Goal: Transaction & Acquisition: Purchase product/service

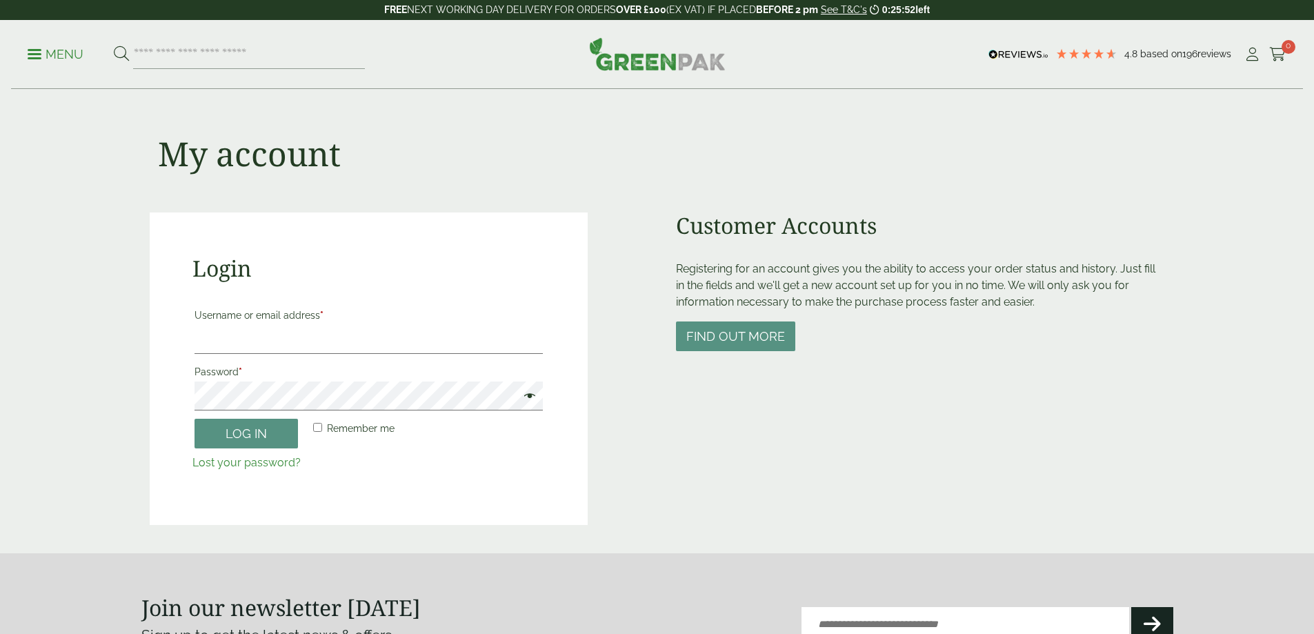
click at [245, 365] on label "Password *" at bounding box center [368, 371] width 348 height 19
click at [250, 377] on label "Password *" at bounding box center [368, 371] width 348 height 19
click at [259, 342] on input "Username or email address *" at bounding box center [368, 339] width 348 height 29
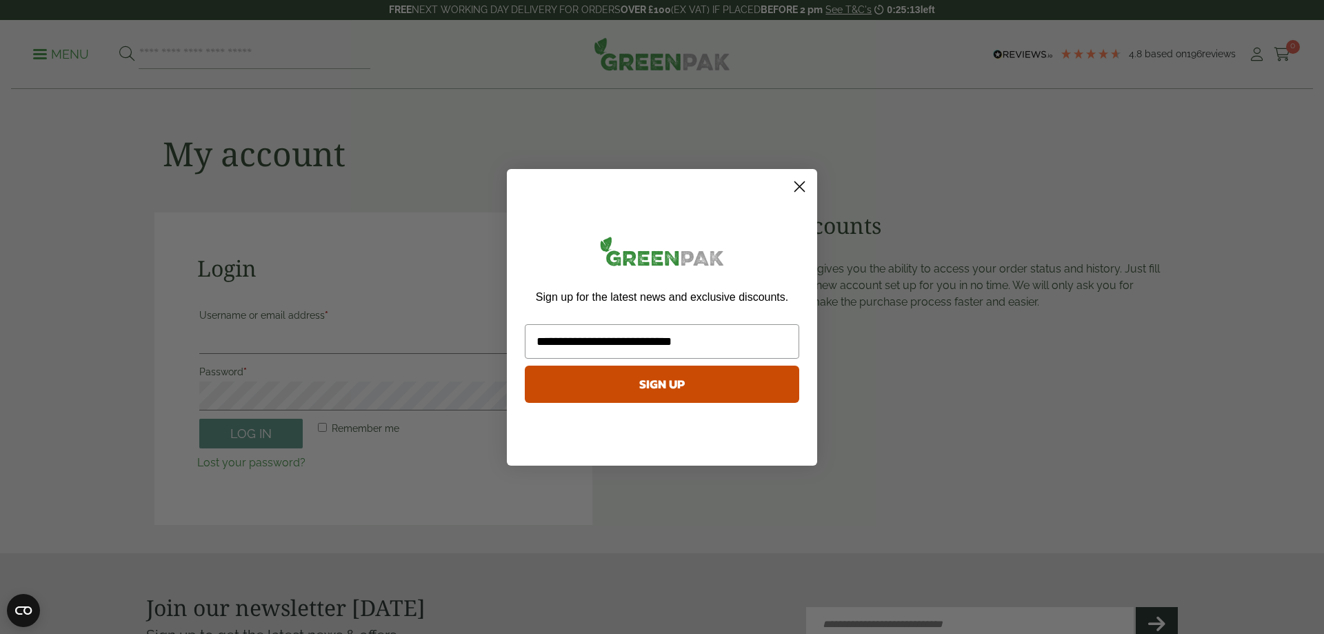
drag, startPoint x: 716, startPoint y: 341, endPoint x: 481, endPoint y: 344, distance: 234.5
click at [481, 344] on div "**********" at bounding box center [662, 317] width 1324 height 634
type input "**********"
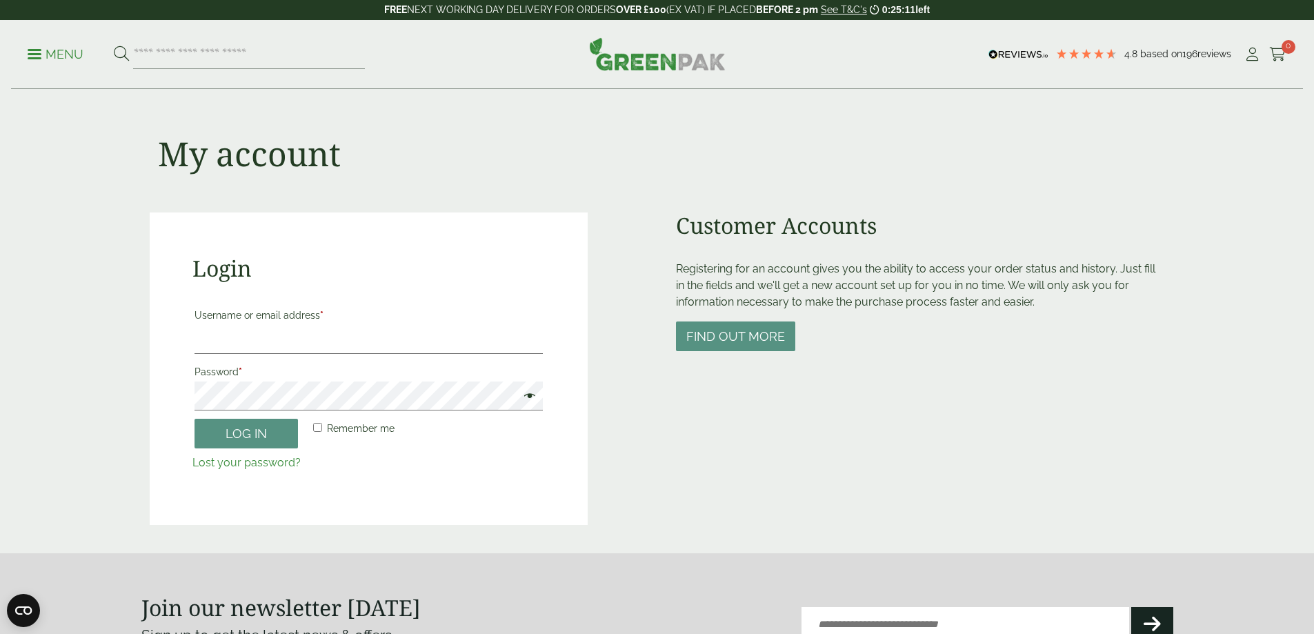
drag, startPoint x: 369, startPoint y: 471, endPoint x: 56, endPoint y: 548, distance: 322.5
click at [48, 554] on section "Join our newsletter today Sign up to get the latest news & offers Email (Requir…" at bounding box center [657, 619] width 1314 height 132
click at [258, 332] on input "Username or email address *" at bounding box center [368, 339] width 348 height 29
type input "**********"
click at [194, 419] on button "Log in" at bounding box center [245, 434] width 103 height 30
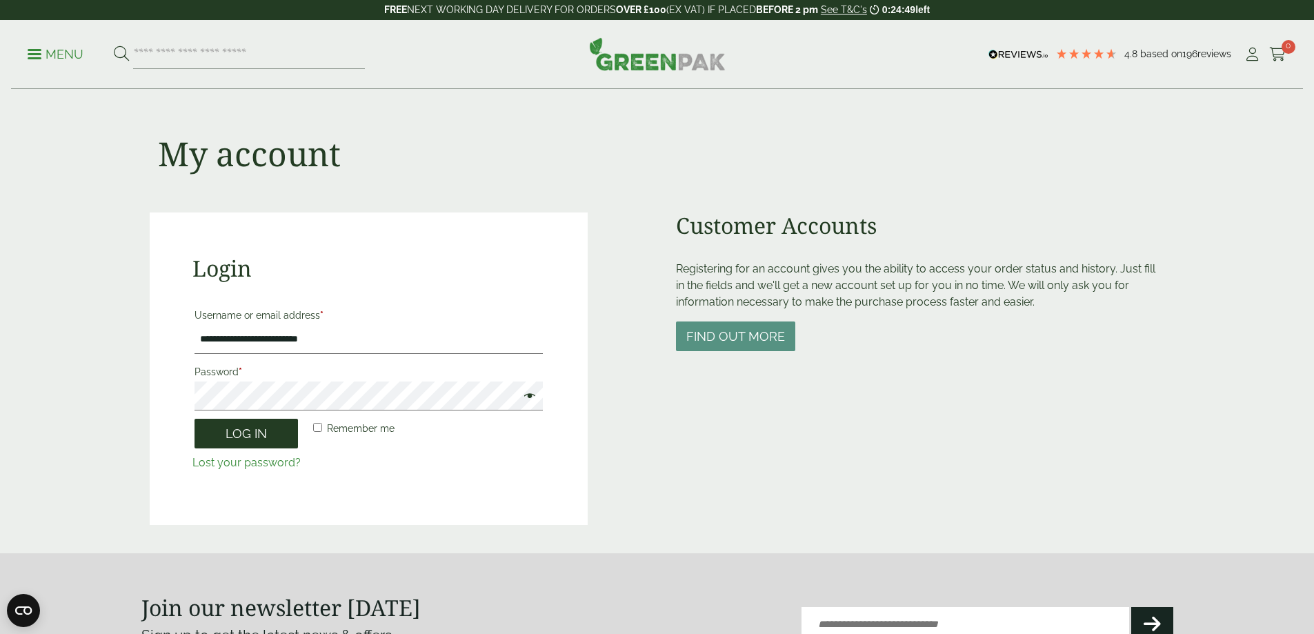
click at [241, 441] on button "Log in" at bounding box center [245, 434] width 103 height 30
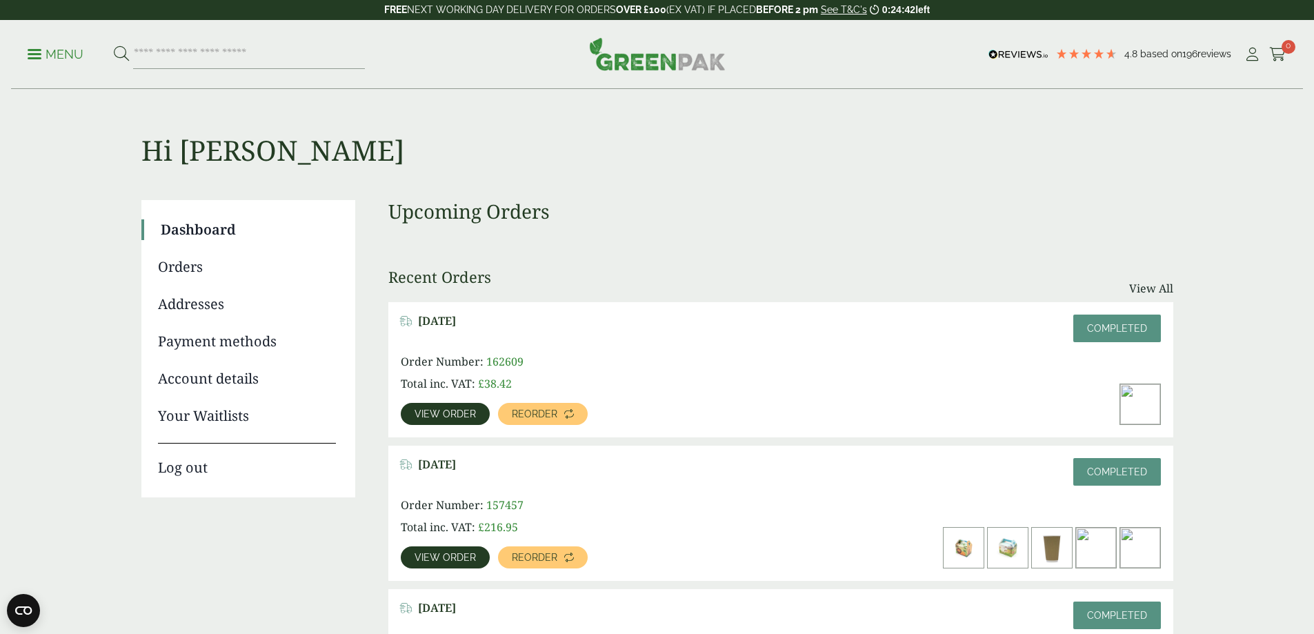
click at [476, 409] on span "View order" at bounding box center [444, 414] width 61 height 10
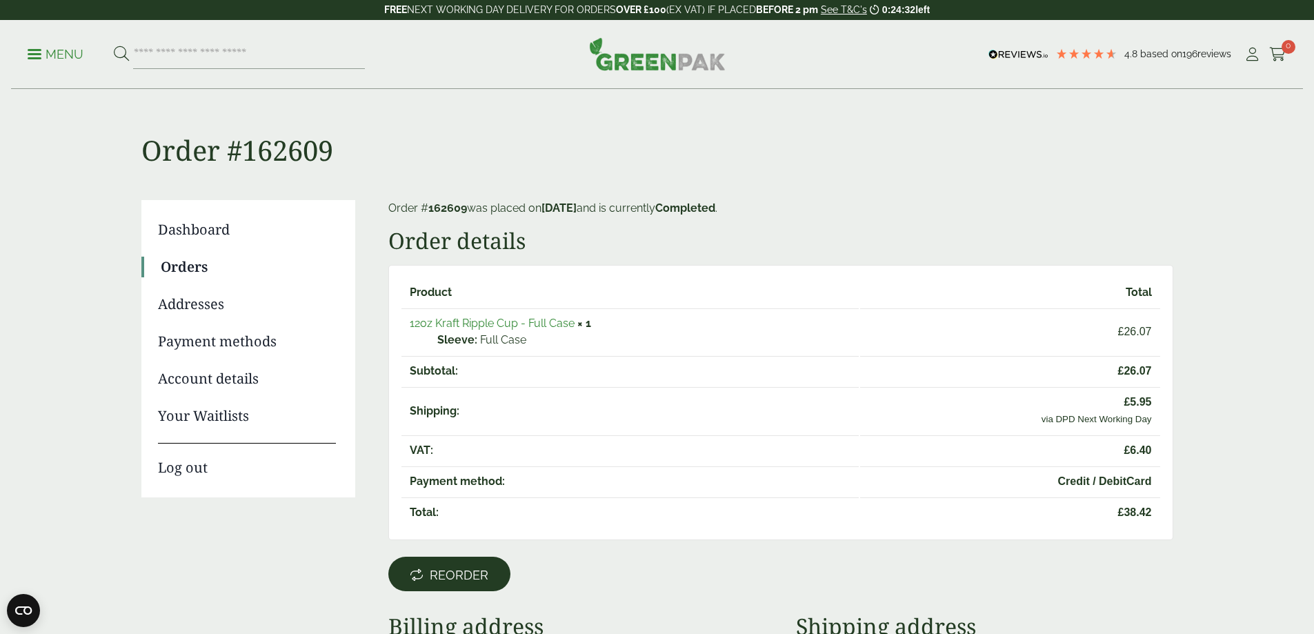
click at [477, 574] on span "Reorder" at bounding box center [459, 575] width 59 height 15
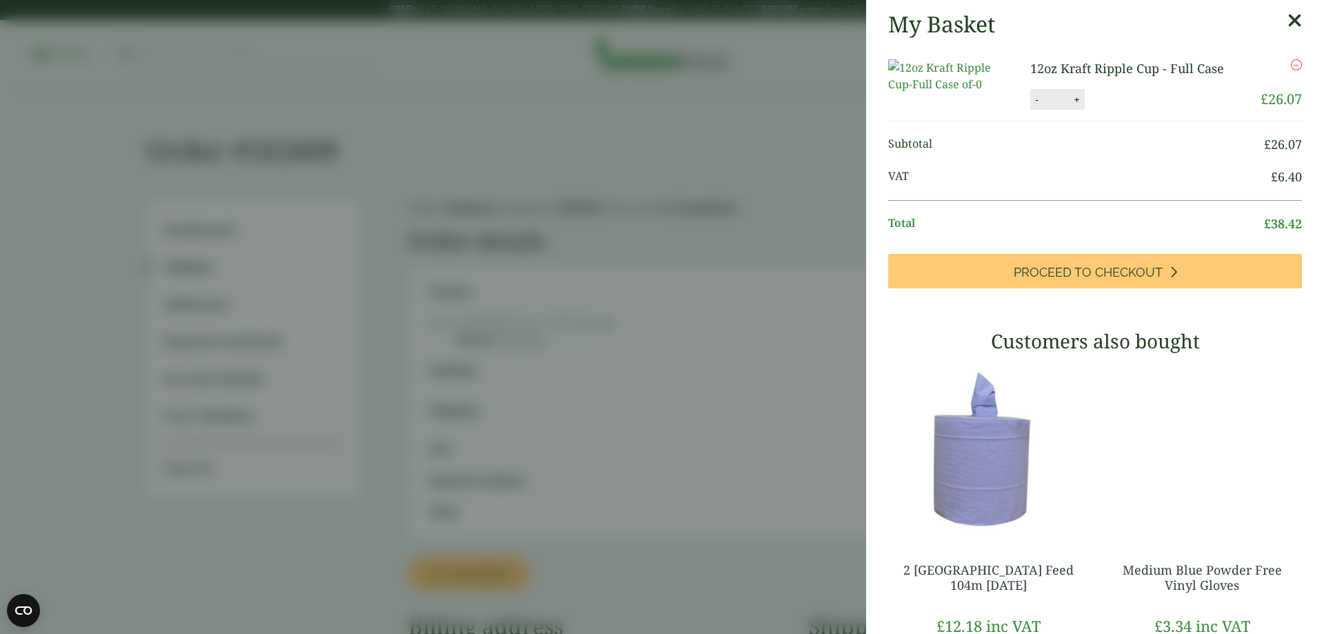
click at [1287, 17] on icon at bounding box center [1294, 20] width 14 height 19
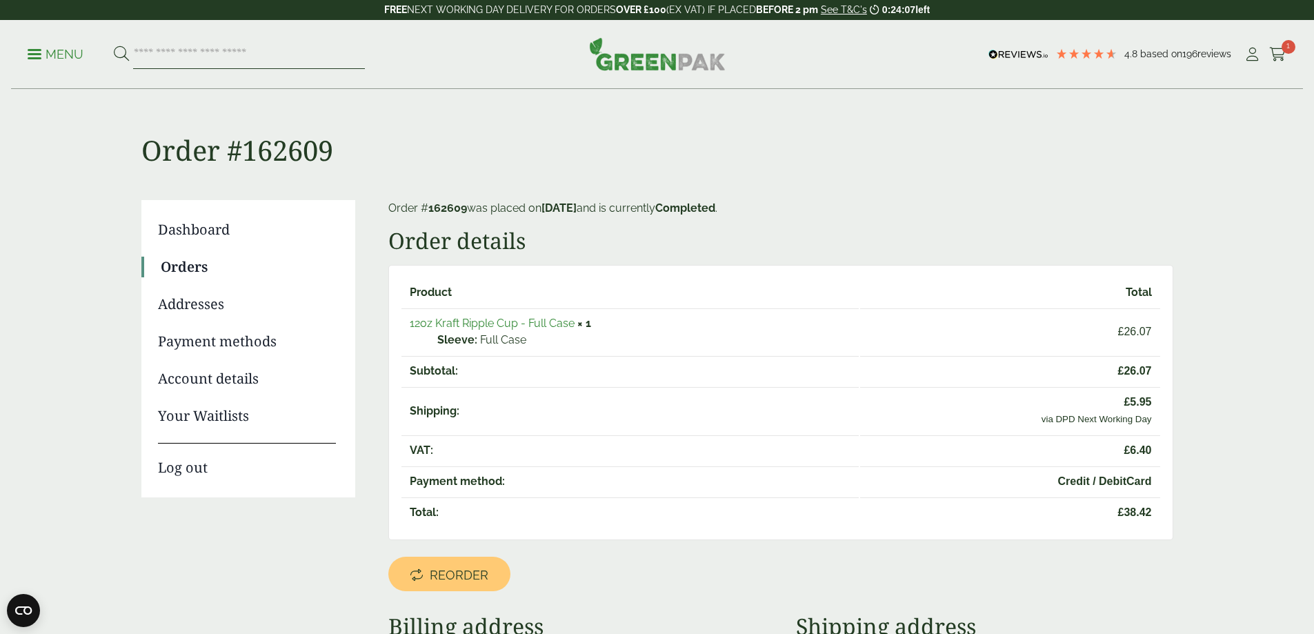
click at [165, 51] on input "search" at bounding box center [249, 54] width 232 height 29
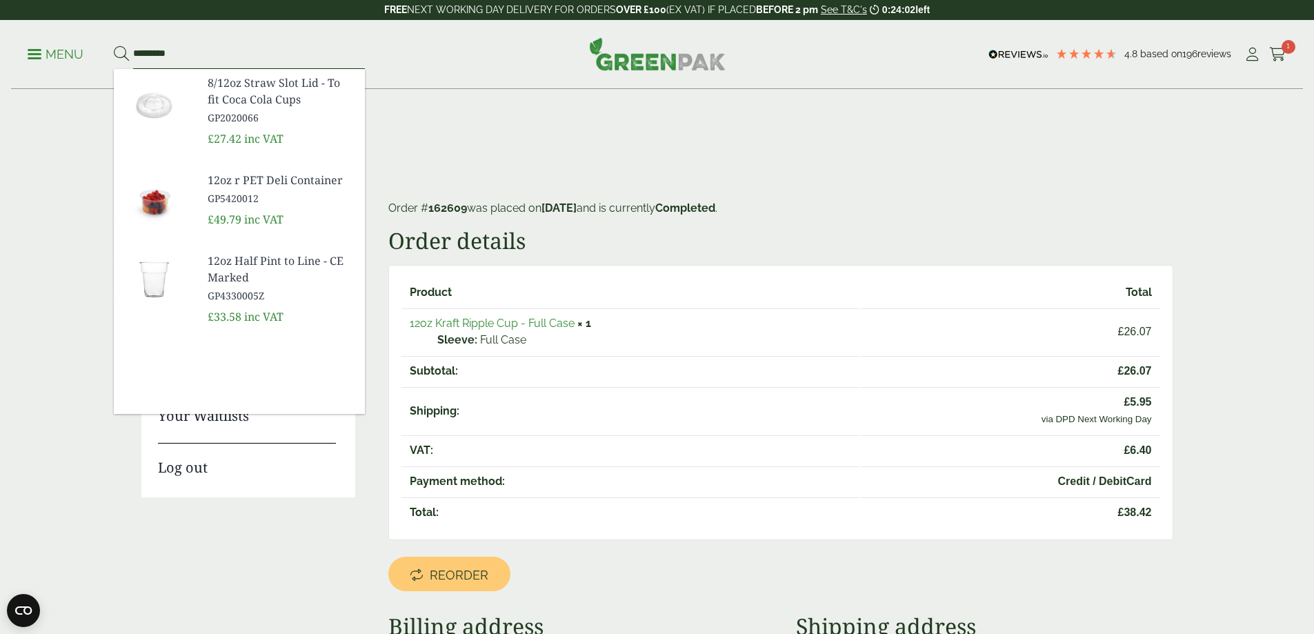
type input "*********"
click at [114, 46] on button at bounding box center [121, 55] width 15 height 18
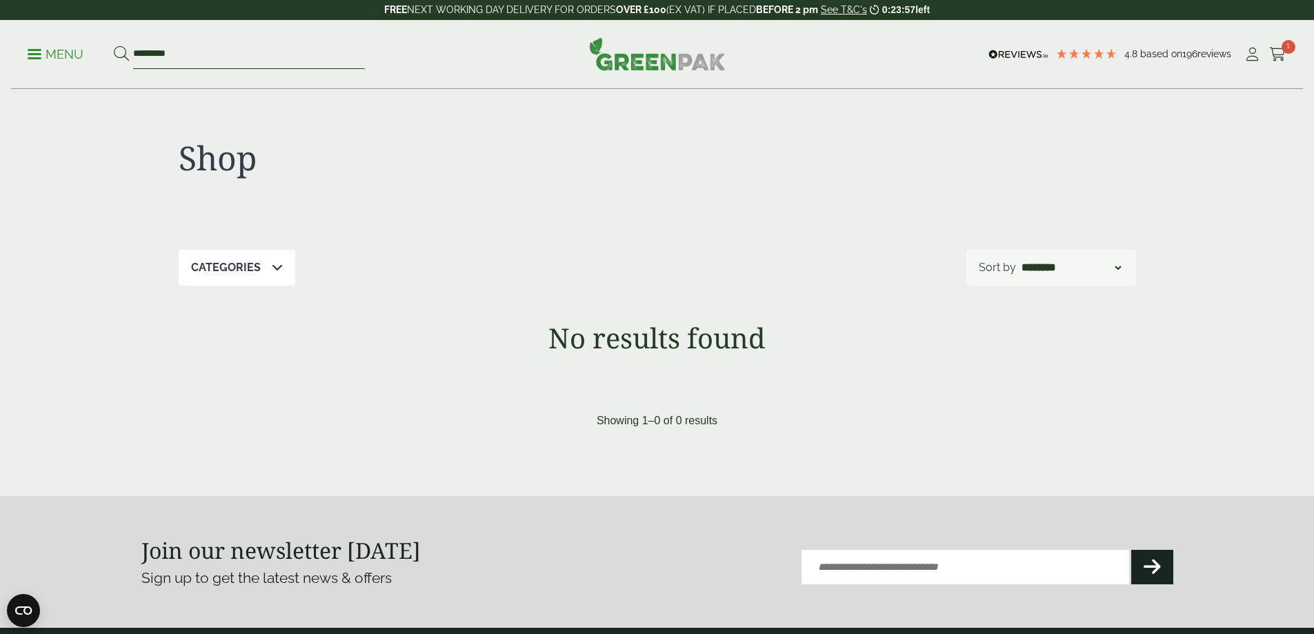
click at [198, 53] on input "*********" at bounding box center [249, 54] width 232 height 29
click at [261, 270] on div "Categories" at bounding box center [237, 268] width 117 height 36
click at [428, 201] on div "Shop" at bounding box center [657, 170] width 957 height 160
click at [730, 151] on div at bounding box center [896, 166] width 479 height 57
click at [192, 63] on input "*********" at bounding box center [249, 54] width 232 height 29
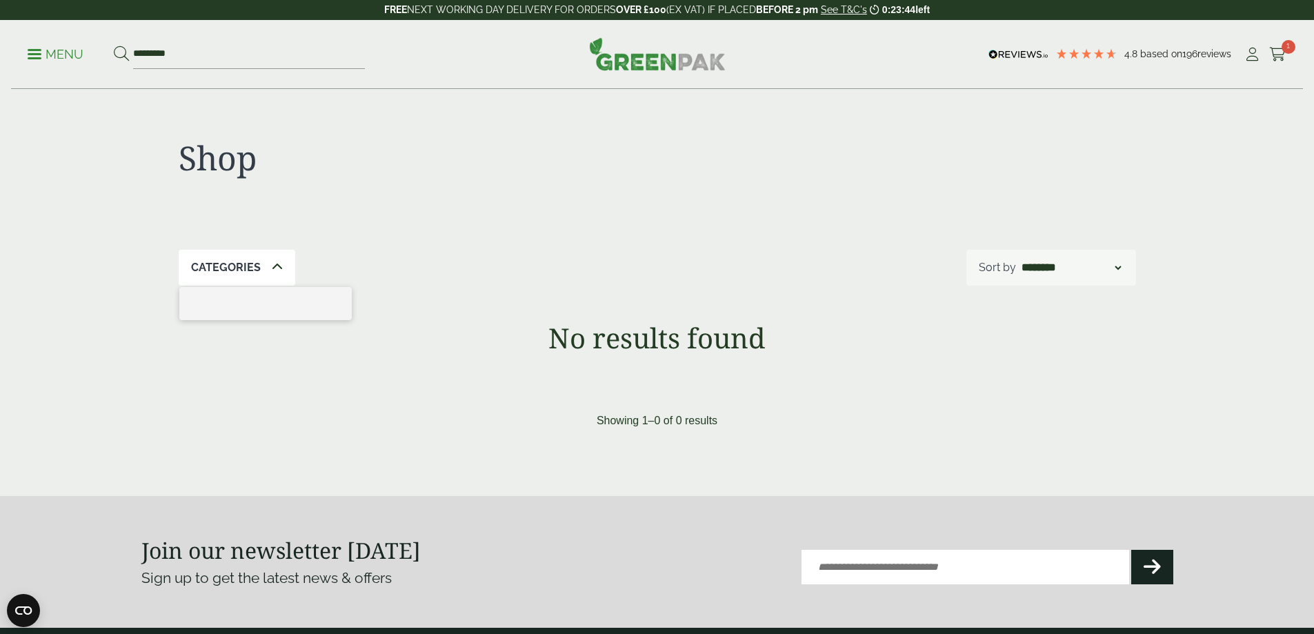
click at [39, 50] on link "Menu" at bounding box center [56, 53] width 56 height 14
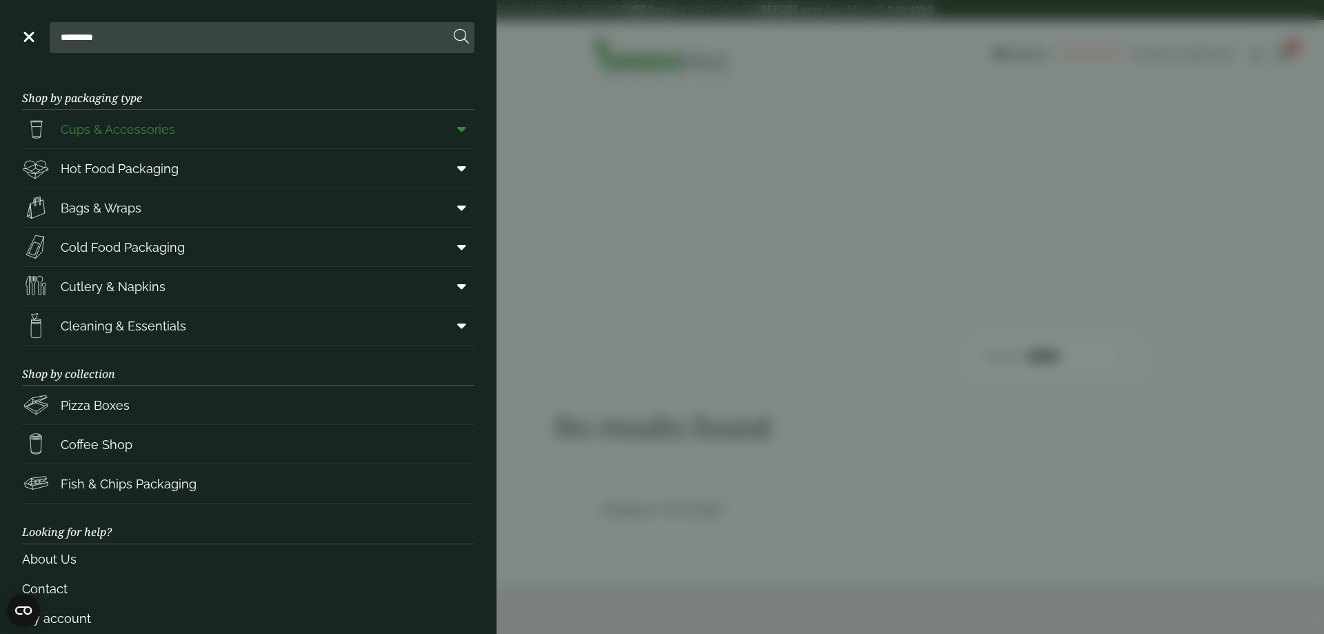
click at [119, 132] on span "Cups & Accessories" at bounding box center [118, 129] width 114 height 19
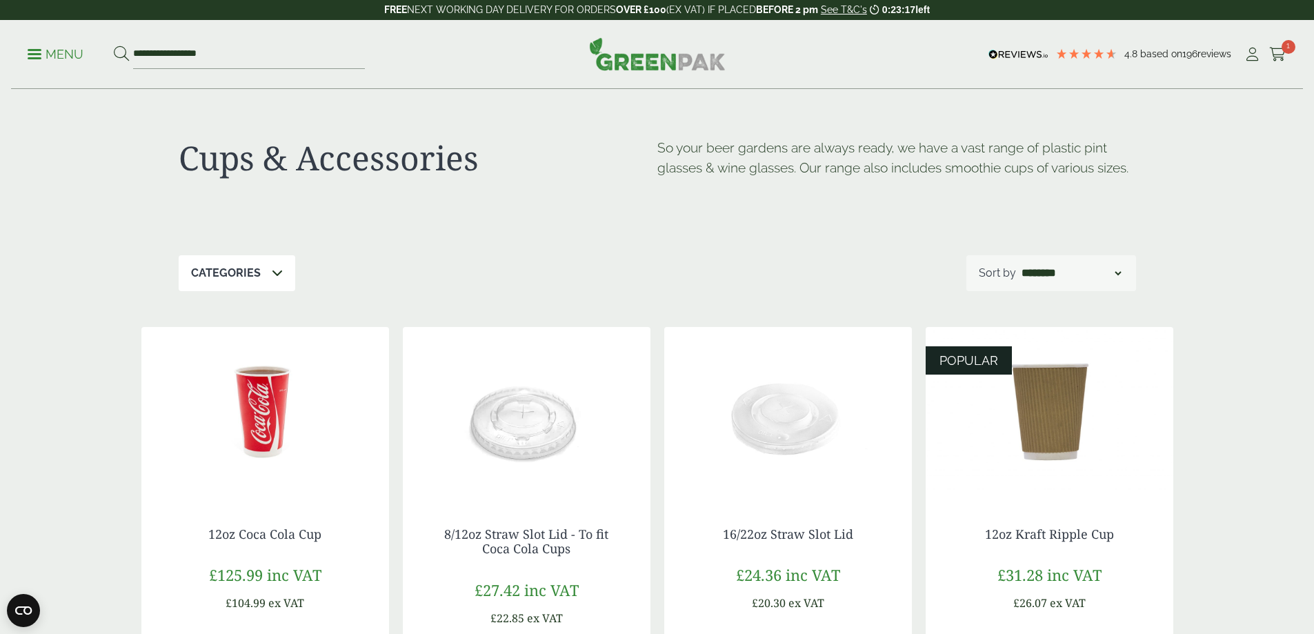
click at [1116, 272] on select "**********" at bounding box center [1071, 273] width 105 height 17
click at [272, 269] on icon at bounding box center [277, 272] width 11 height 11
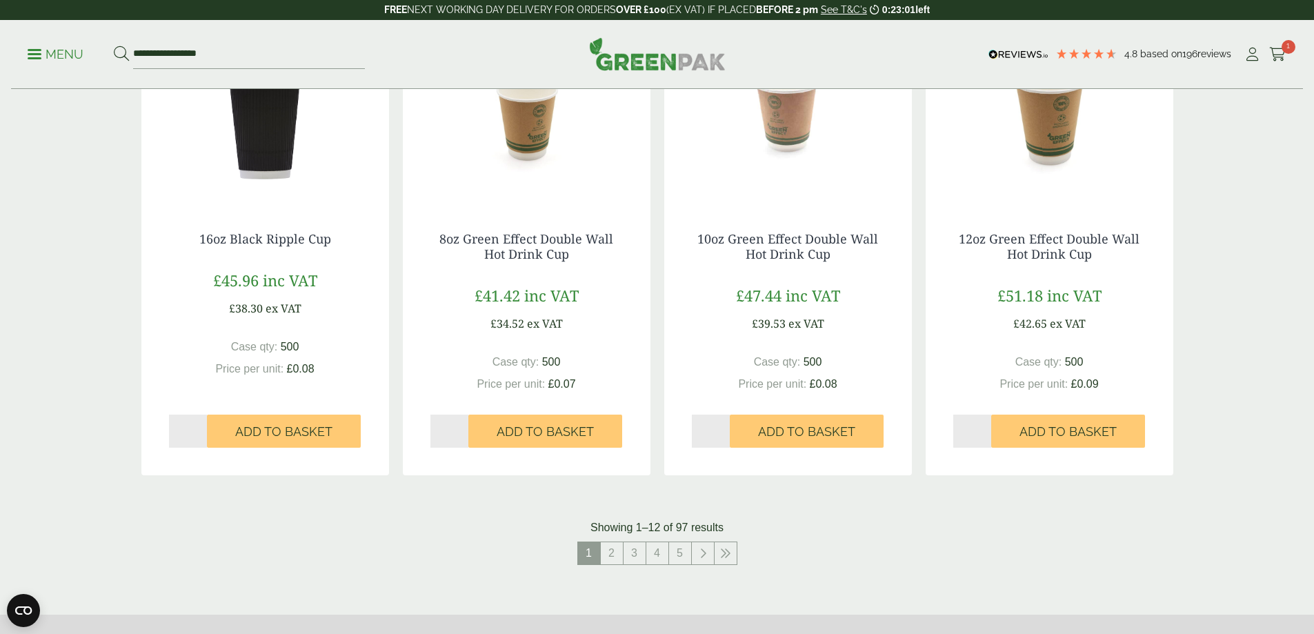
scroll to position [1379, 0]
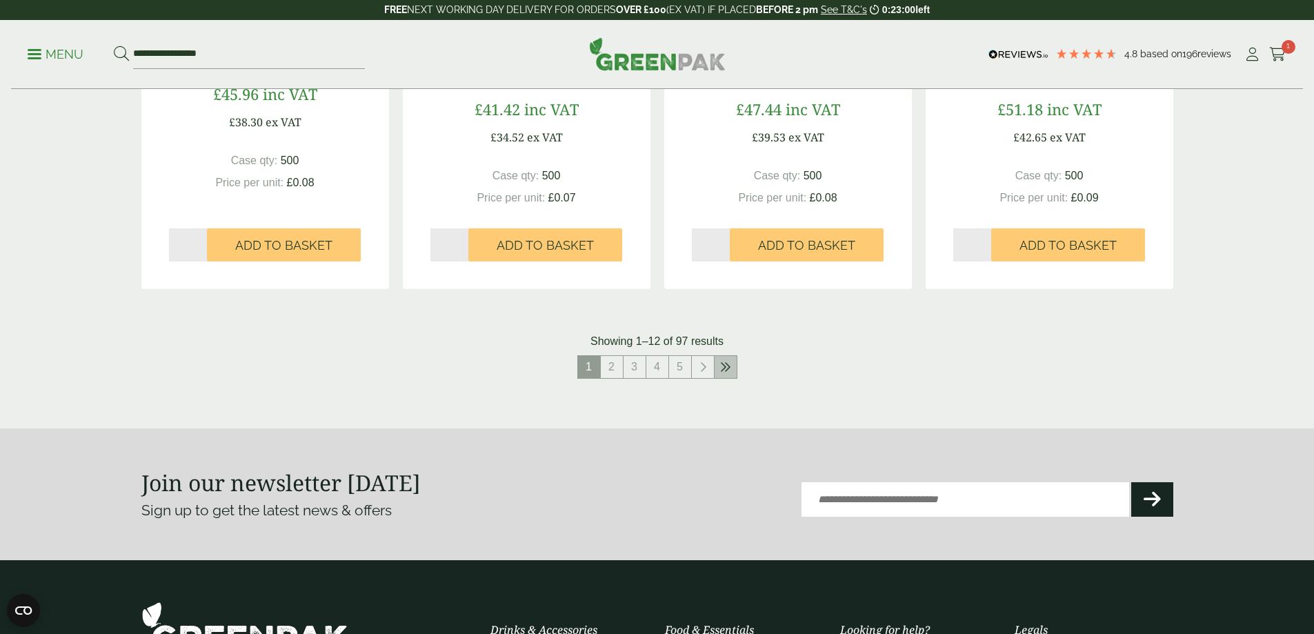
click at [720, 370] on icon at bounding box center [725, 366] width 11 height 11
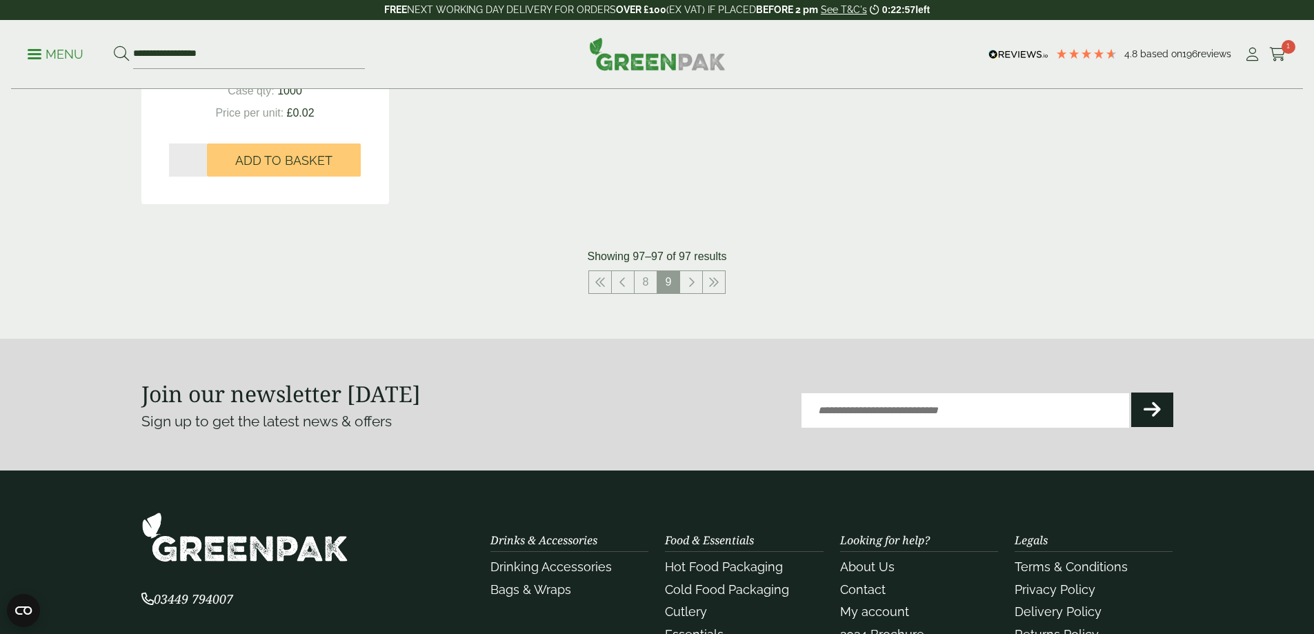
scroll to position [274, 0]
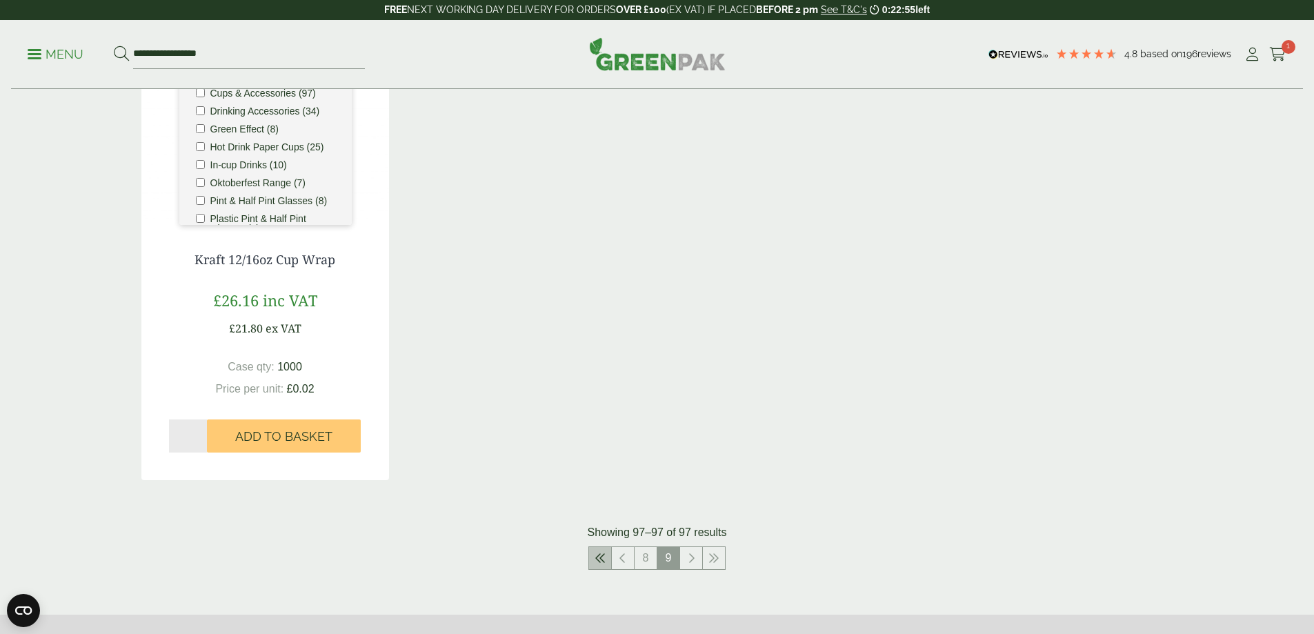
click at [596, 558] on icon at bounding box center [599, 557] width 11 height 11
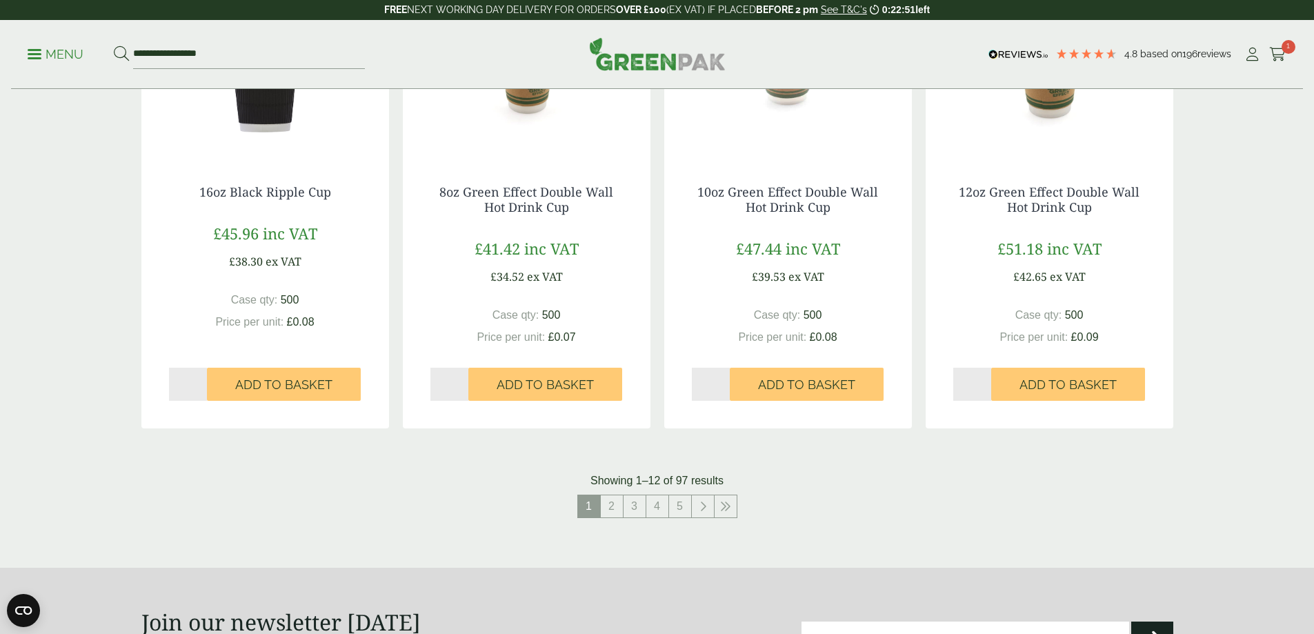
scroll to position [1516, 0]
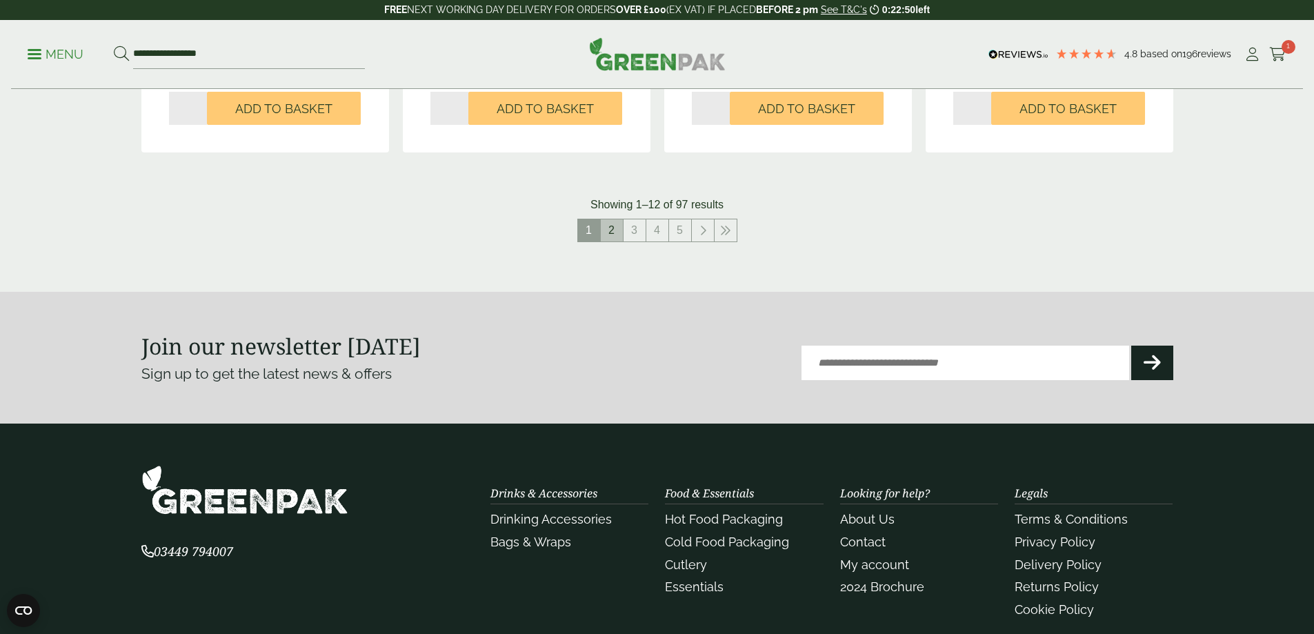
click at [611, 231] on link "2" at bounding box center [612, 230] width 22 height 22
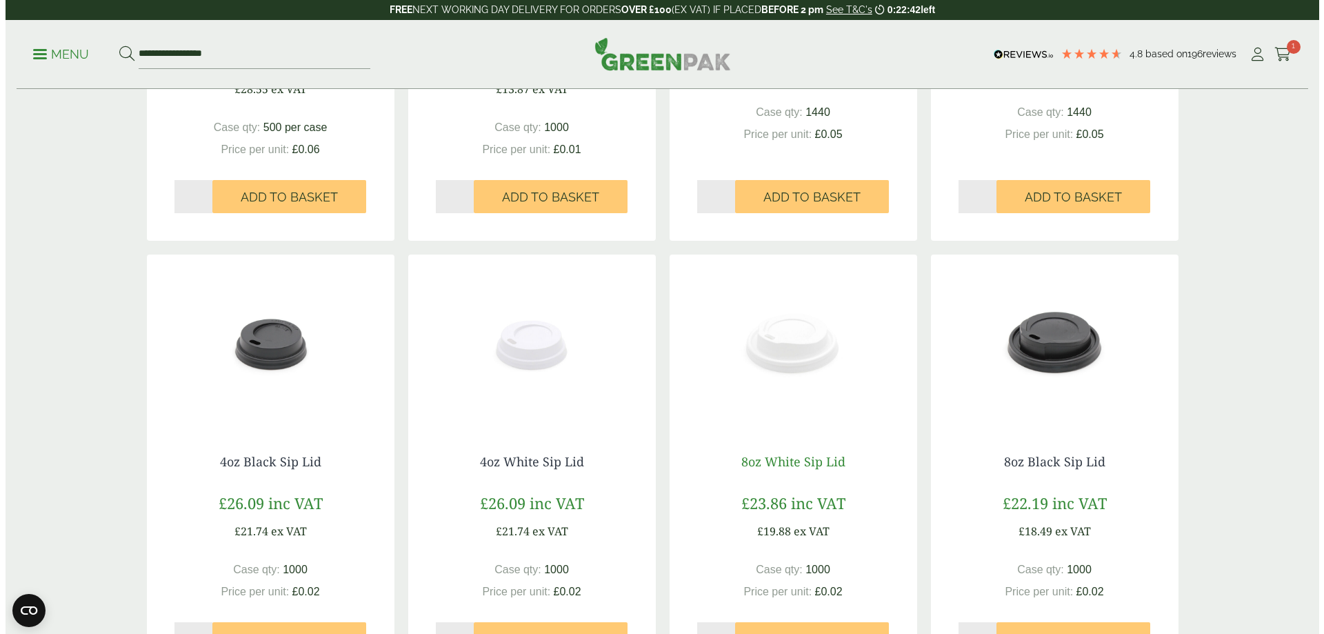
scroll to position [1192, 0]
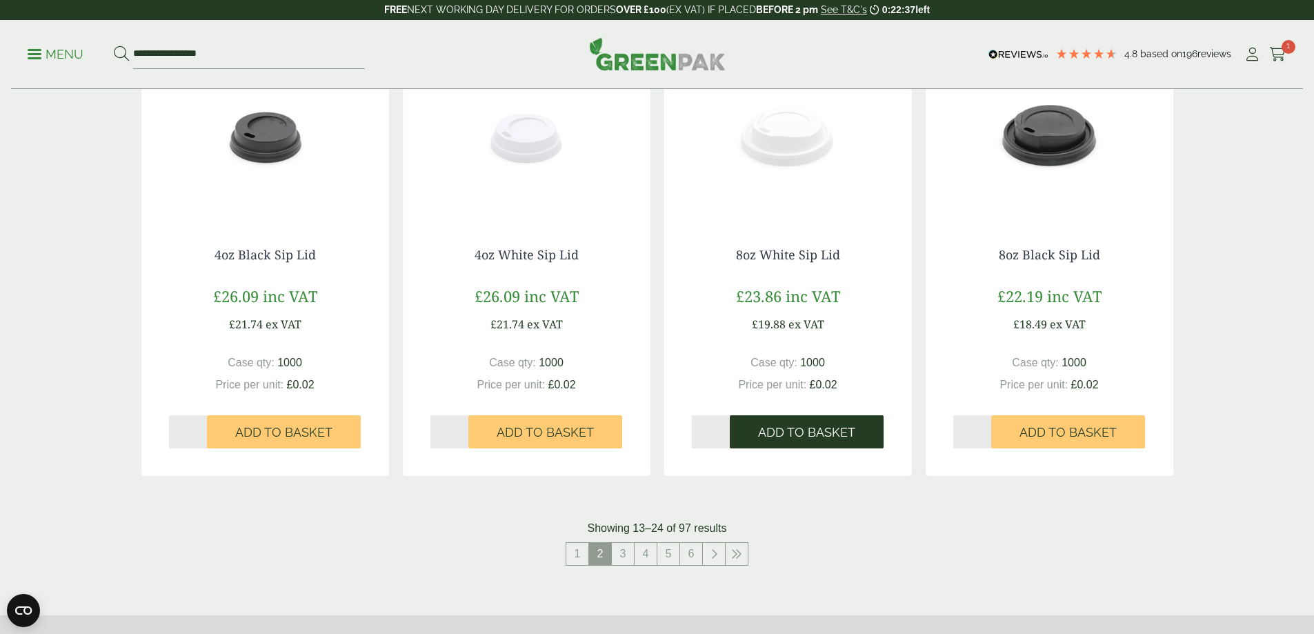
click at [801, 435] on span "Add to Basket" at bounding box center [806, 432] width 97 height 15
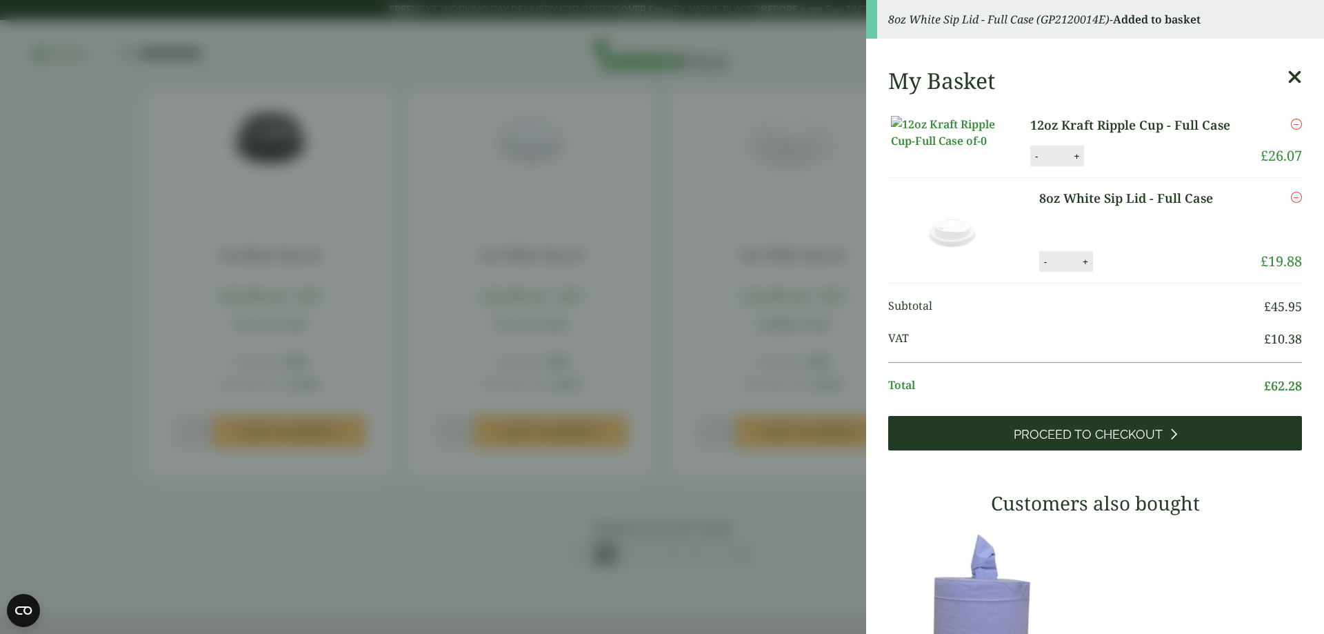
click at [1014, 442] on span "Proceed to Checkout" at bounding box center [1088, 434] width 149 height 15
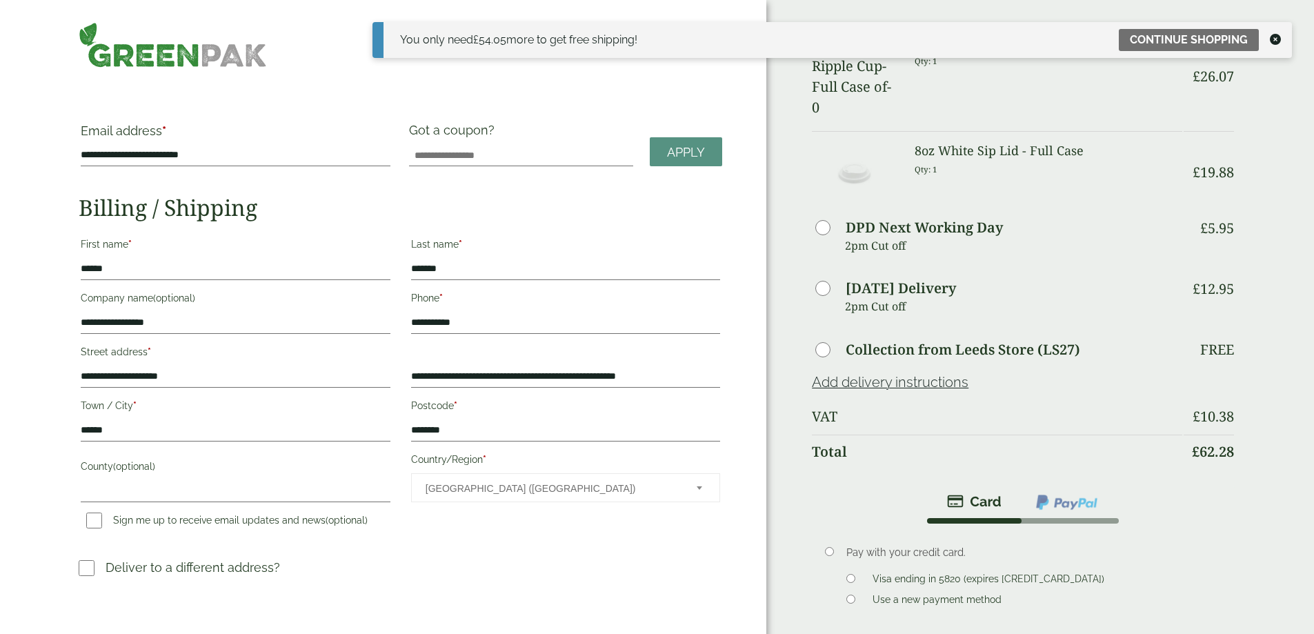
click at [1238, 123] on div "Order Summary Item Ammount 12oz Kraft Ripple Cup - Full Case Qty: 1 £ 26.07 8oz…" at bounding box center [1040, 423] width 548 height 847
click at [1274, 32] on div at bounding box center [1275, 40] width 11 height 17
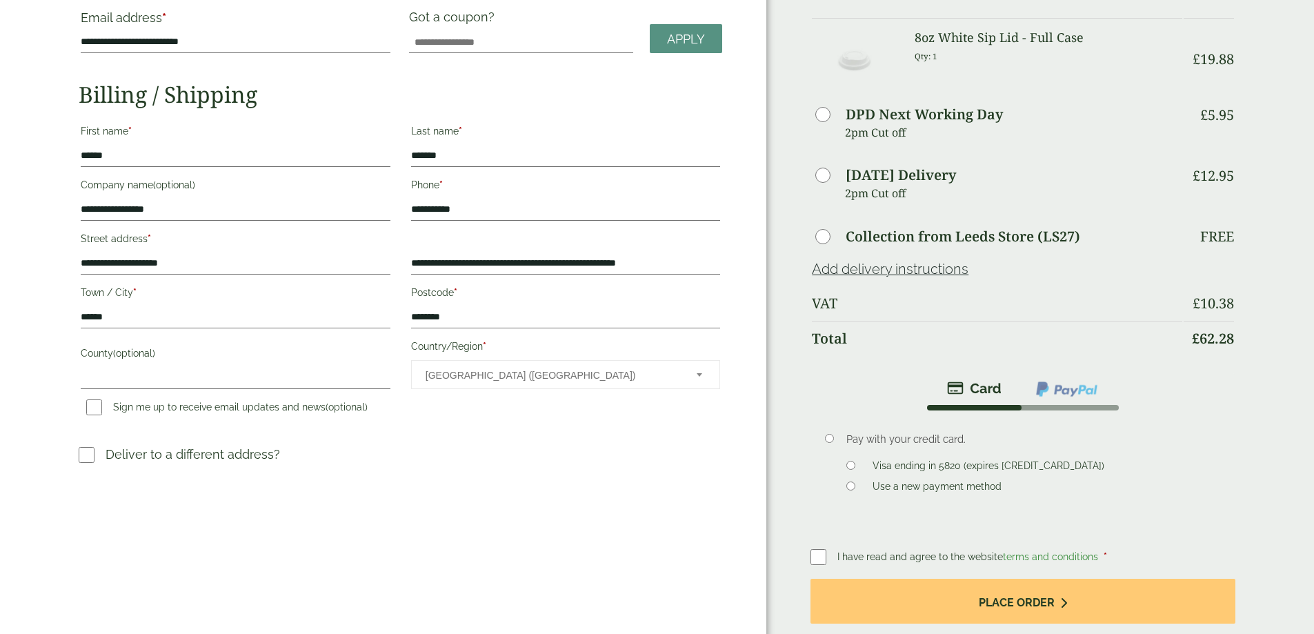
scroll to position [276, 0]
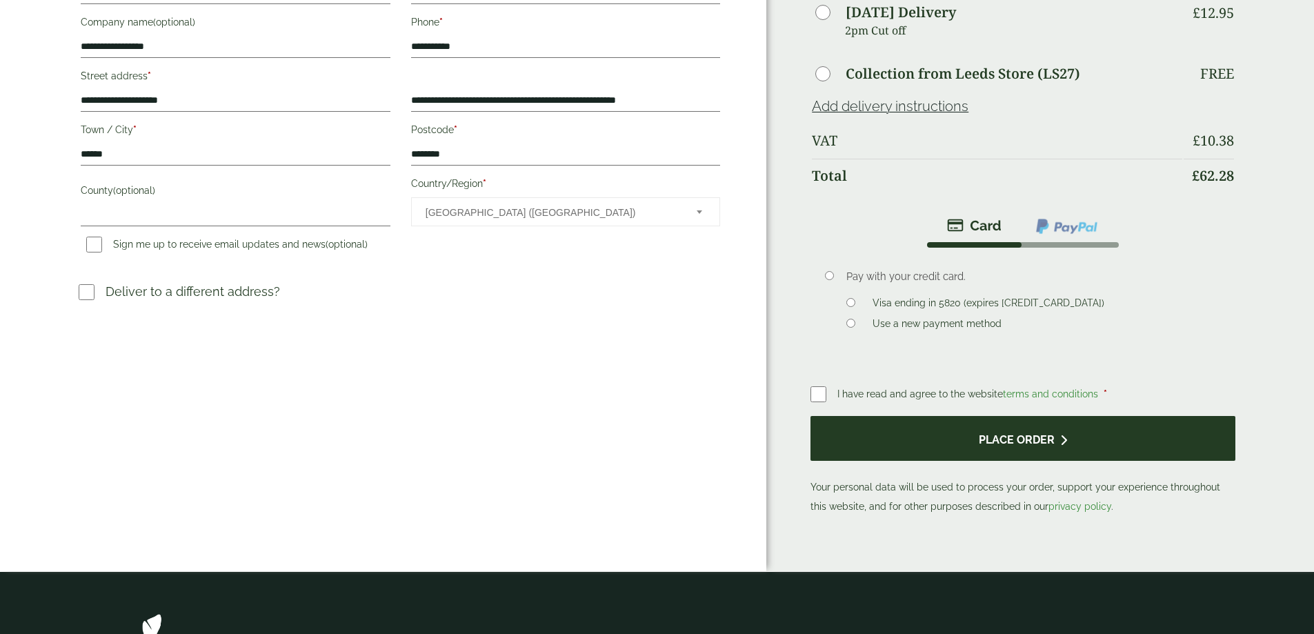
click at [983, 416] on button "Place order" at bounding box center [1022, 438] width 424 height 45
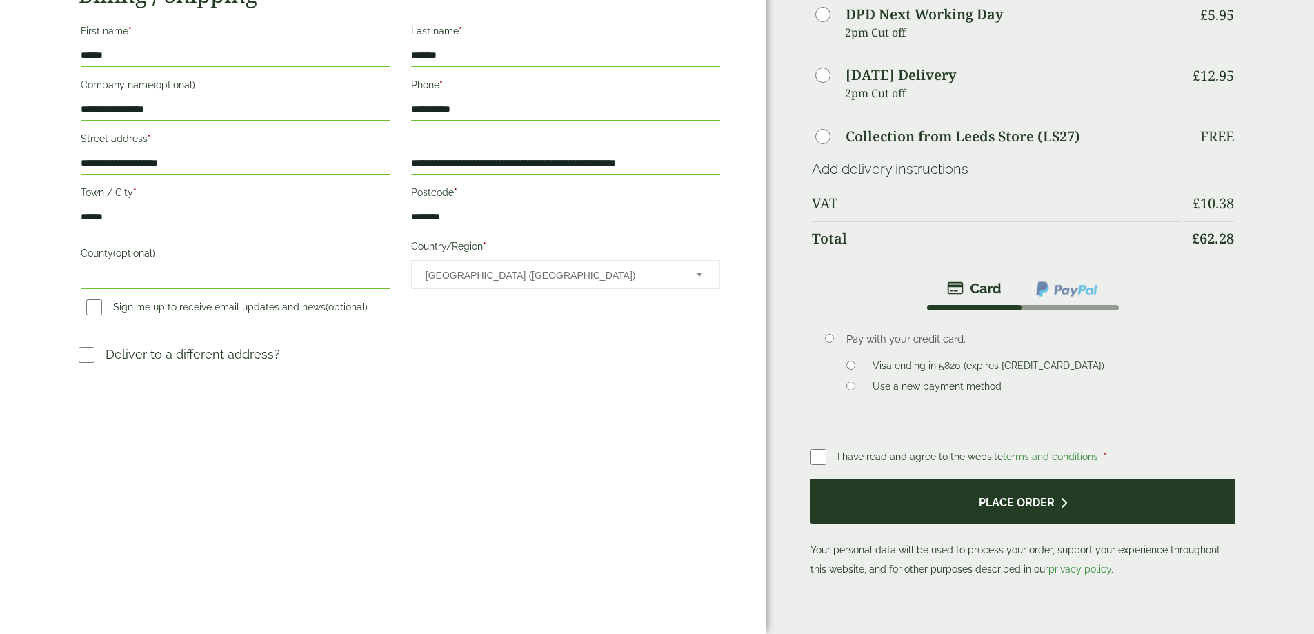
click at [887, 479] on button "Place order" at bounding box center [1022, 501] width 424 height 45
